Goal: Transaction & Acquisition: Purchase product/service

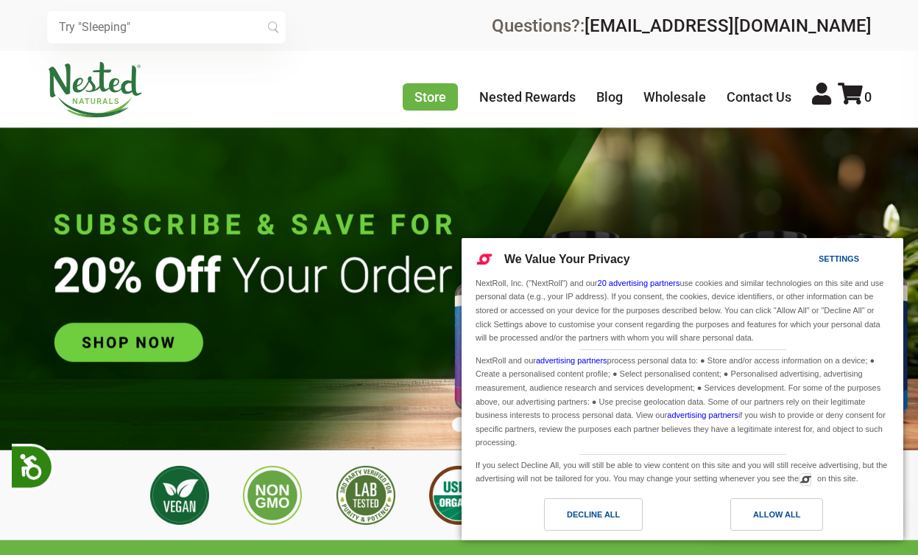
scroll to position [0, 517]
